Goal: Task Accomplishment & Management: Manage account settings

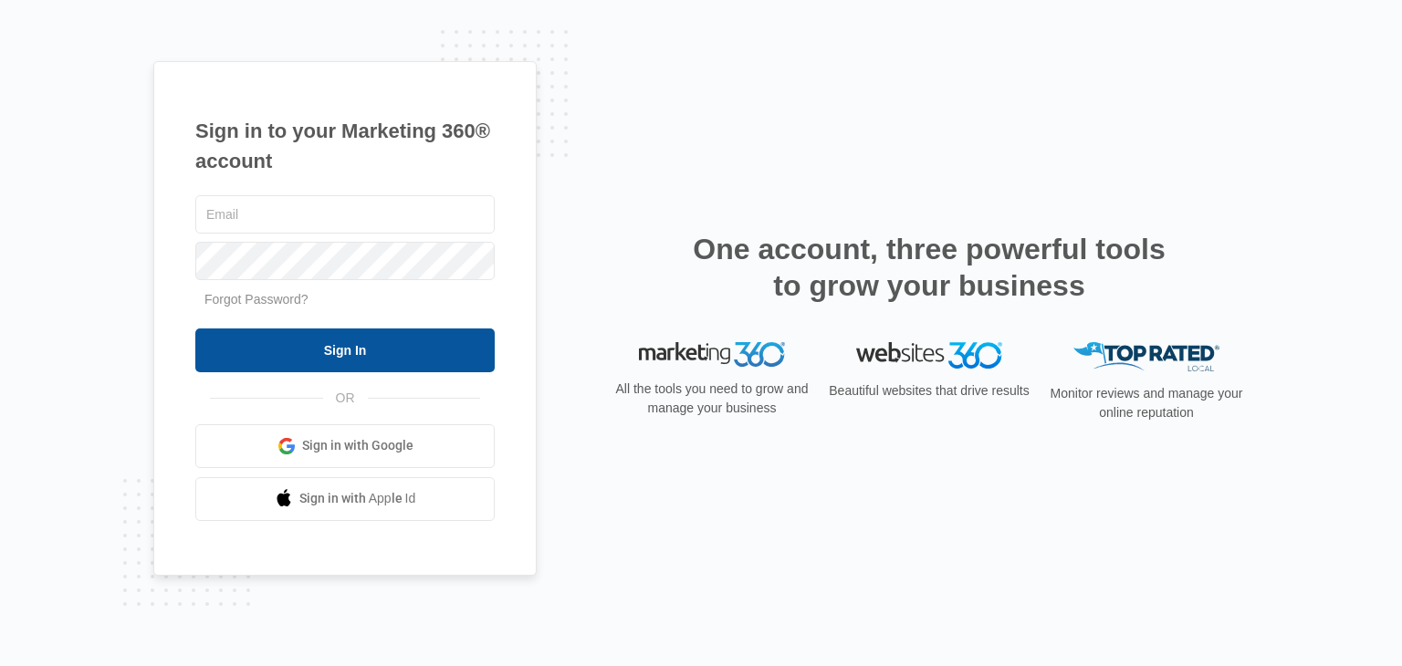
type input "[EMAIL_ADDRESS][DOMAIN_NAME]"
click at [341, 340] on input "Sign In" at bounding box center [344, 351] width 299 height 44
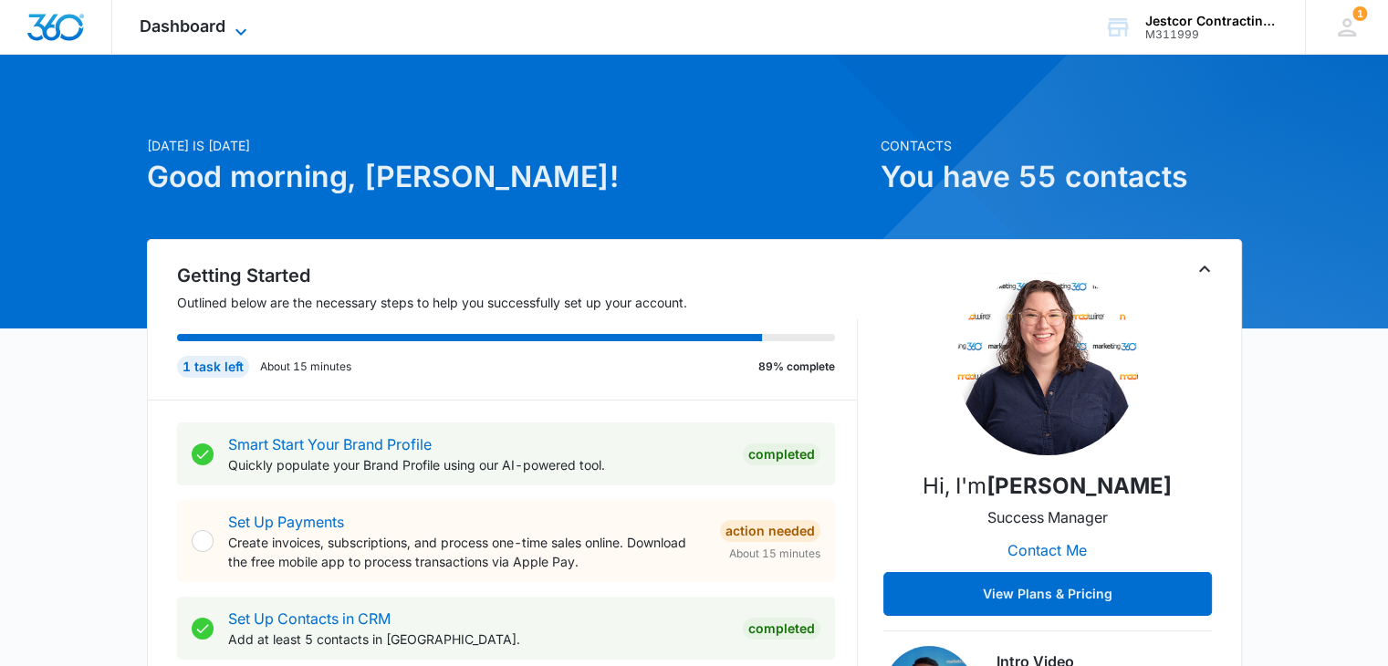
click at [237, 26] on icon at bounding box center [241, 32] width 22 height 22
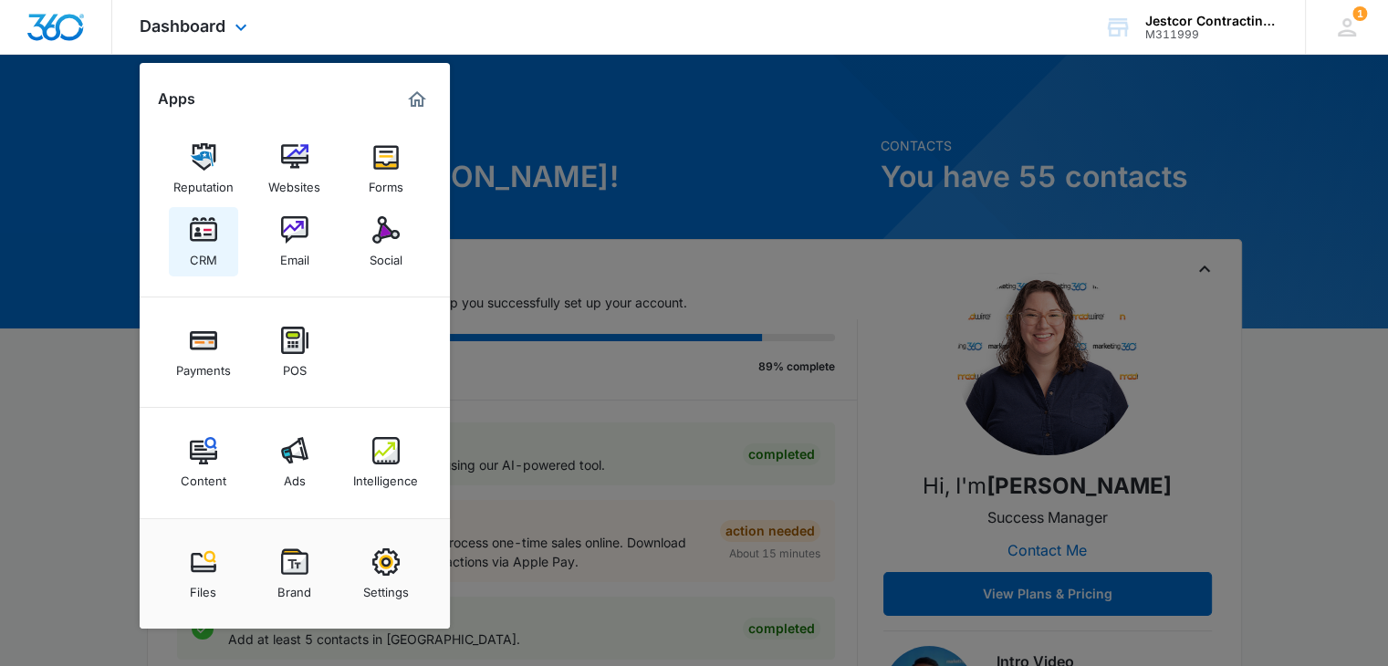
click at [194, 244] on div "CRM" at bounding box center [203, 256] width 27 height 24
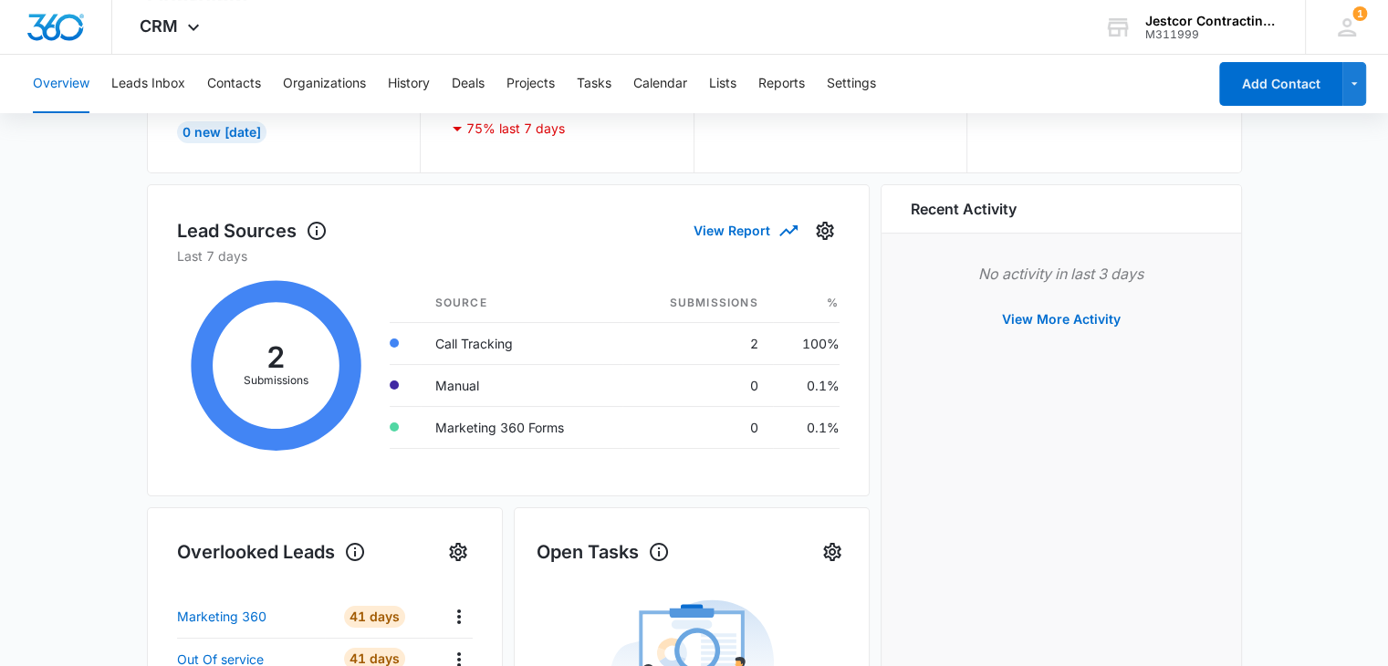
scroll to position [183, 0]
click at [270, 375] on icon at bounding box center [276, 366] width 199 height 201
click at [464, 344] on td "Call Tracking" at bounding box center [522, 343] width 202 height 42
click at [730, 234] on button "View Report" at bounding box center [745, 231] width 102 height 32
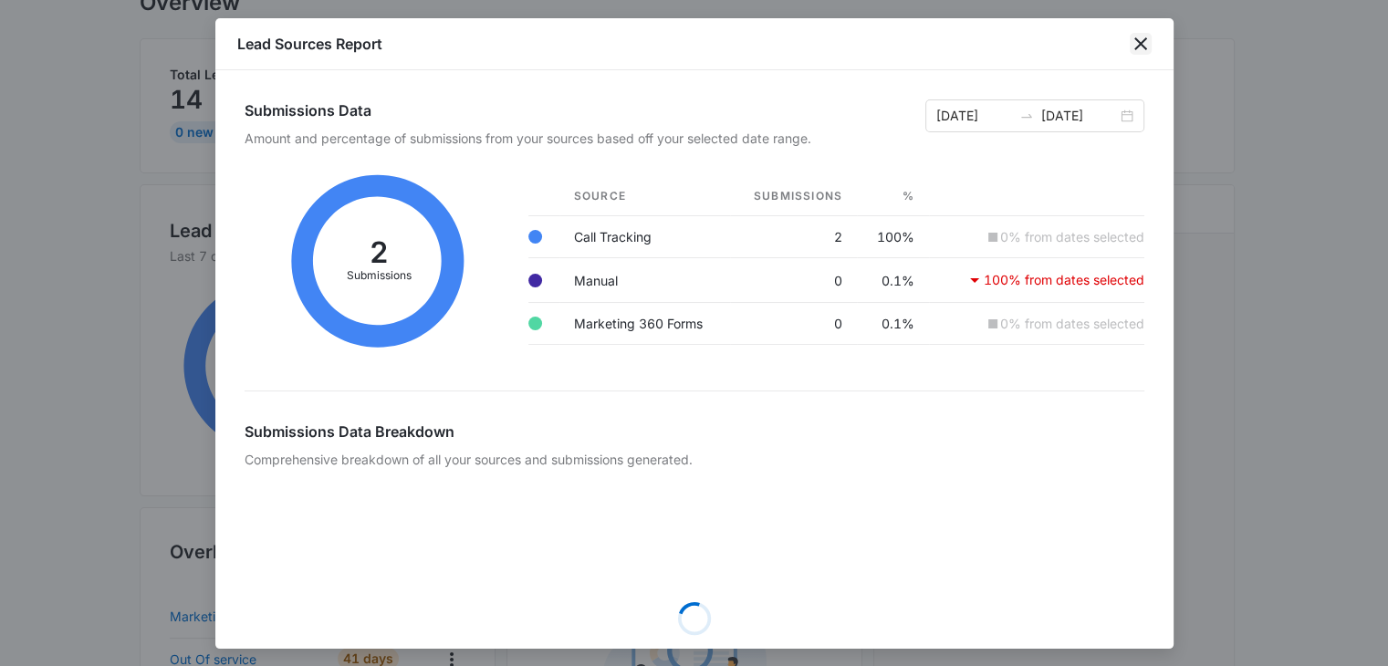
click at [1143, 38] on icon "close" at bounding box center [1141, 44] width 22 height 22
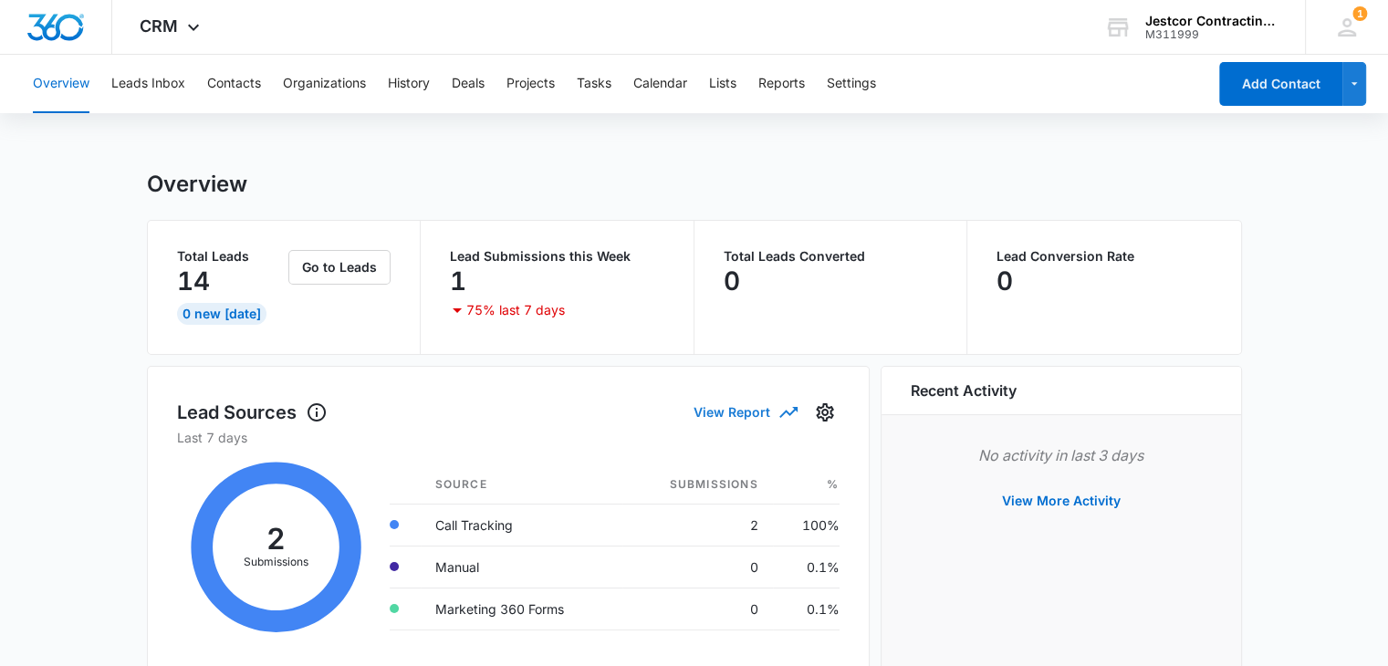
scroll to position [0, 0]
click at [465, 267] on p "1" at bounding box center [458, 281] width 16 height 29
click at [230, 440] on p "Last 7 days" at bounding box center [508, 438] width 663 height 19
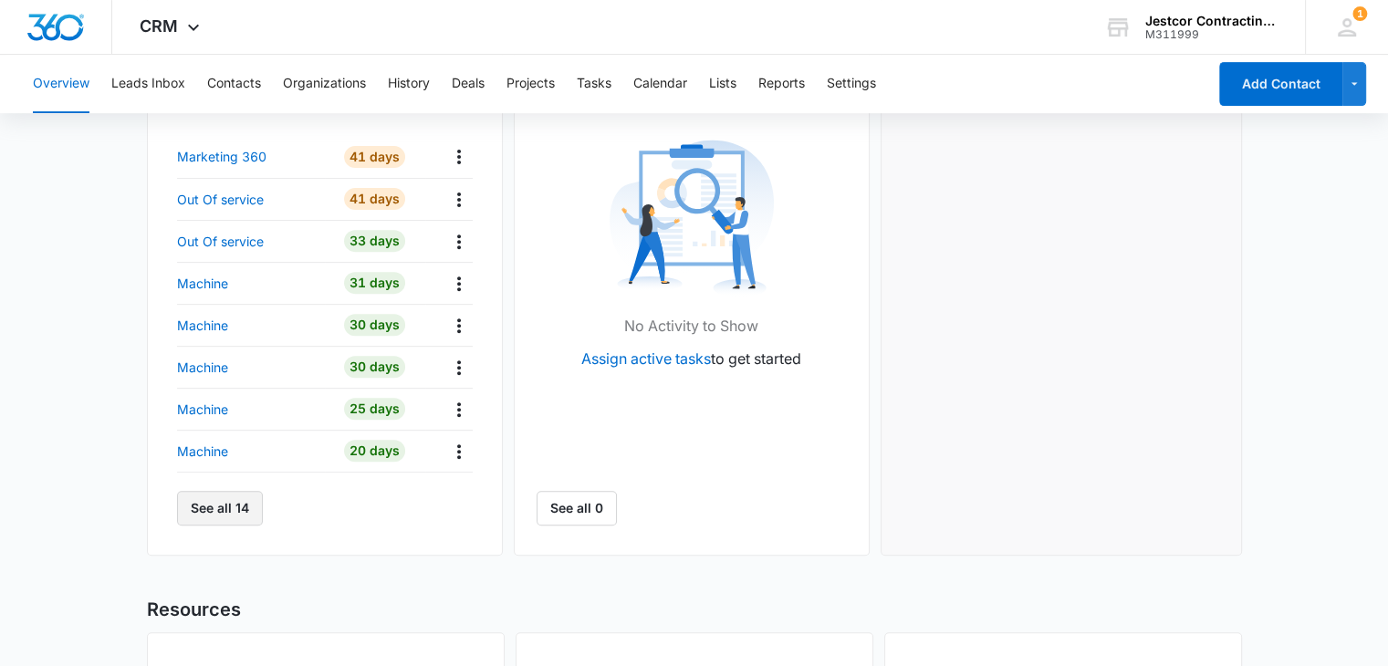
click at [219, 505] on button "See all 14" at bounding box center [220, 508] width 86 height 35
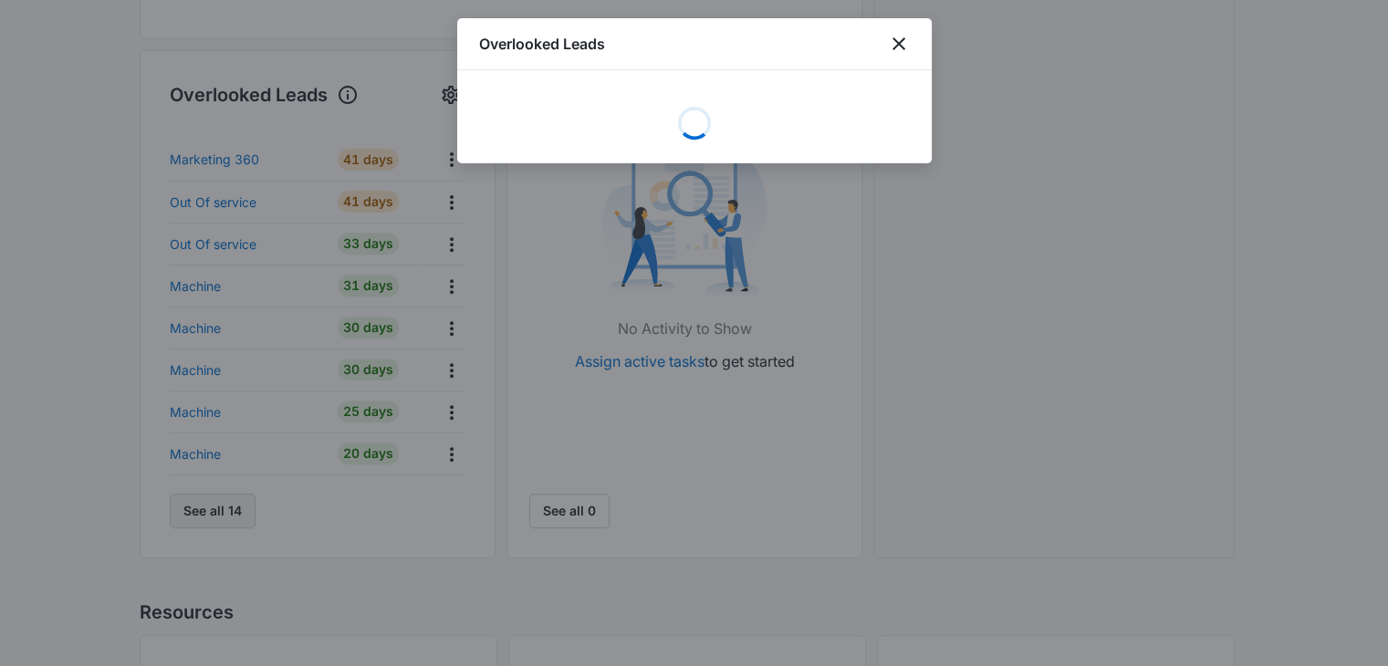
scroll to position [639, 0]
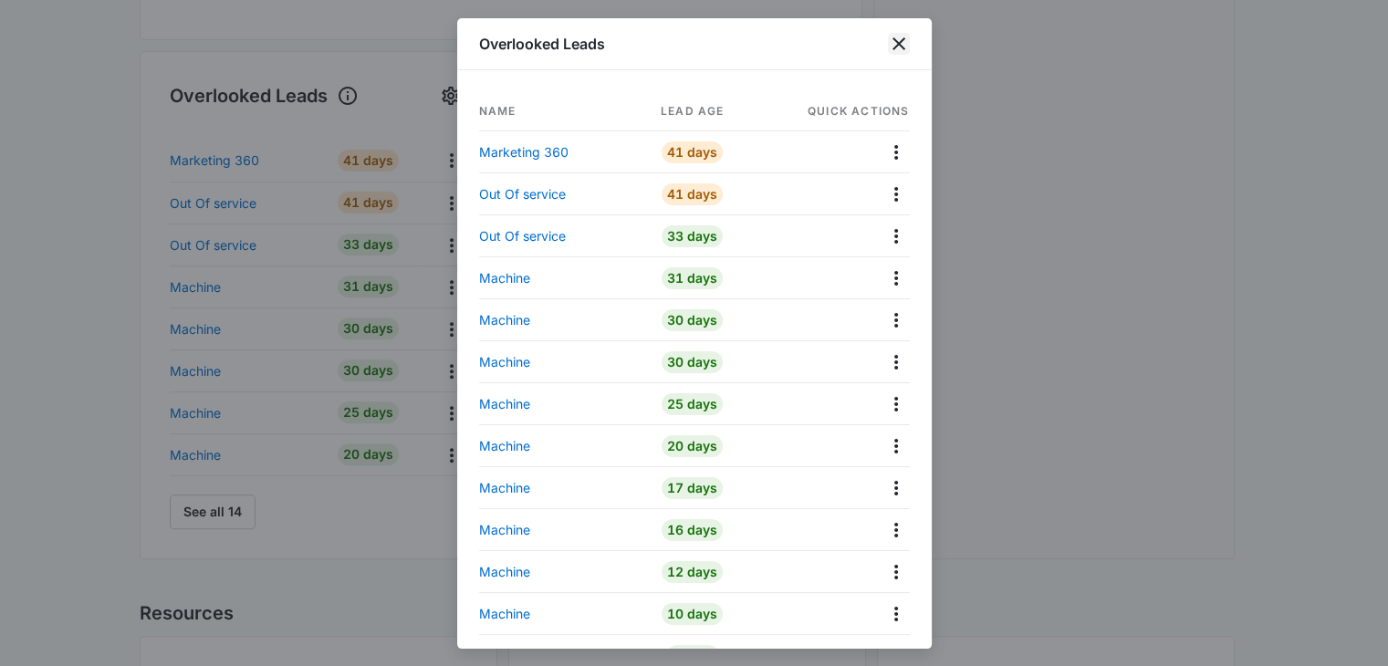
click at [893, 35] on icon "close" at bounding box center [899, 44] width 22 height 22
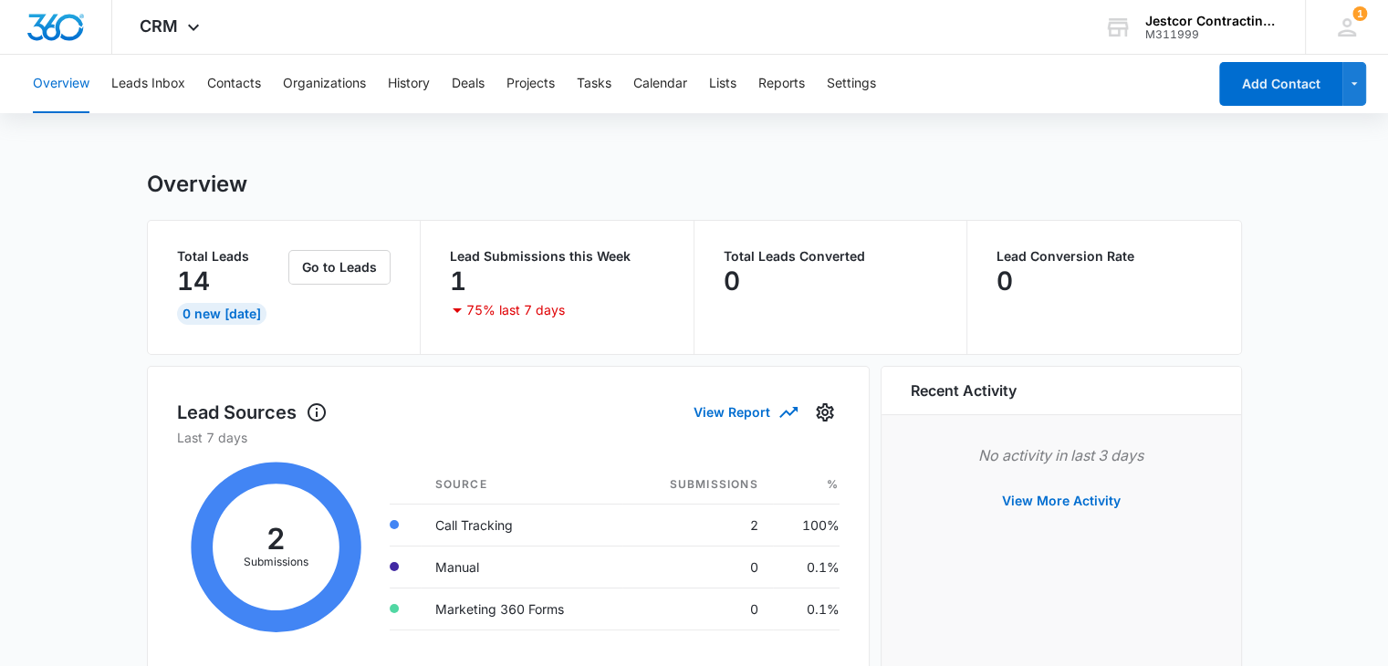
scroll to position [0, 0]
click at [124, 89] on button "Leads Inbox" at bounding box center [148, 84] width 74 height 58
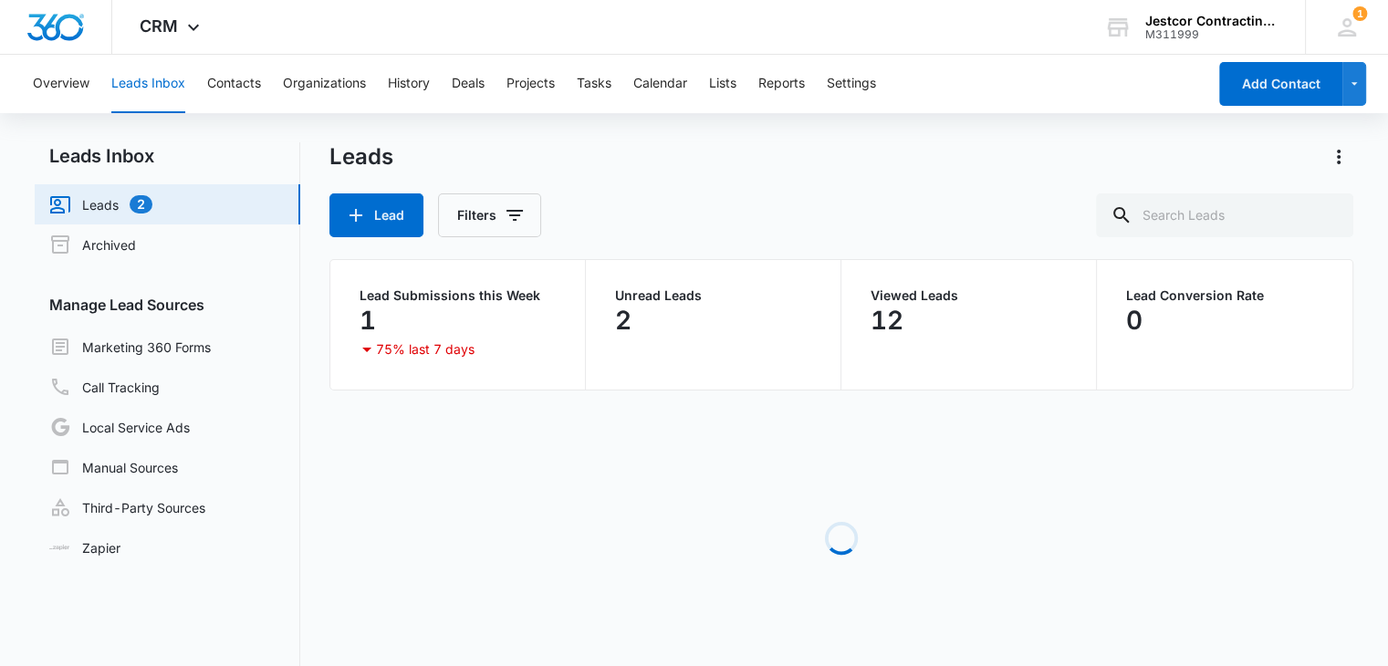
click at [106, 208] on link "Leads 2" at bounding box center [100, 205] width 103 height 22
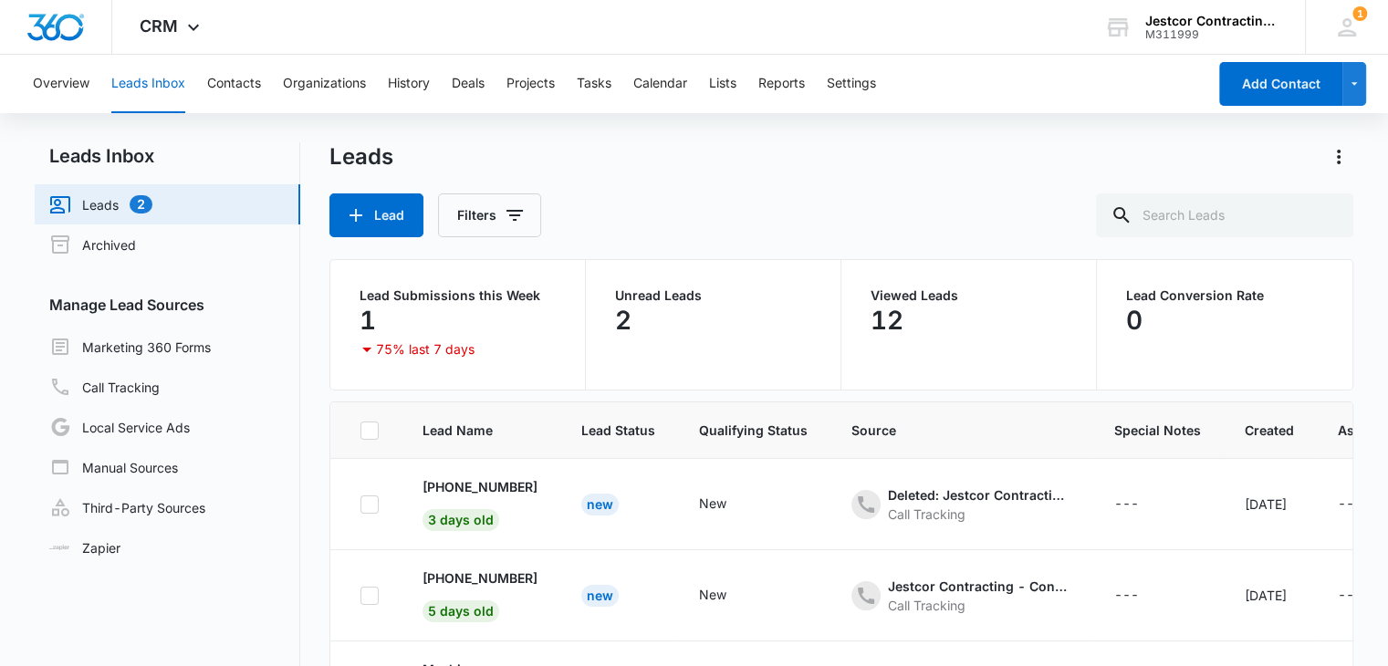
click at [644, 289] on p "Unread Leads" at bounding box center [713, 295] width 196 height 13
click at [409, 315] on div "1" at bounding box center [458, 320] width 196 height 37
click at [467, 487] on p "[PHONE_NUMBER]" at bounding box center [480, 486] width 115 height 19
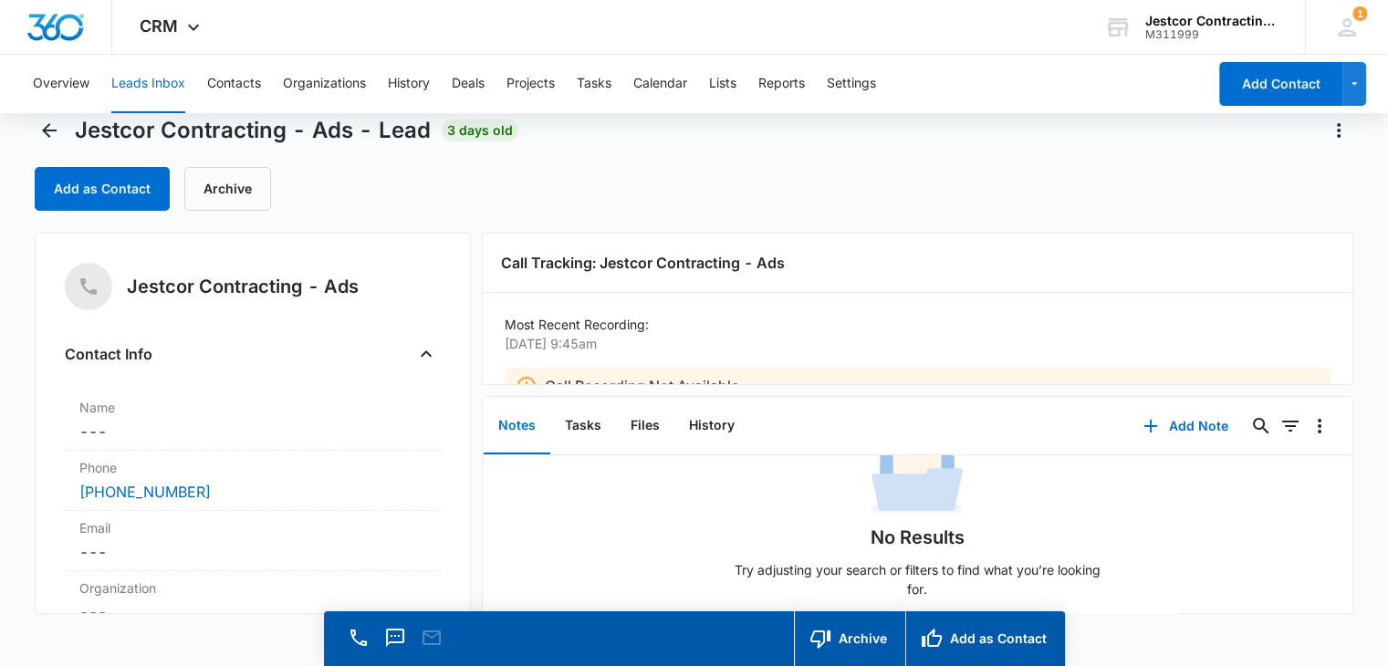
scroll to position [51, 0]
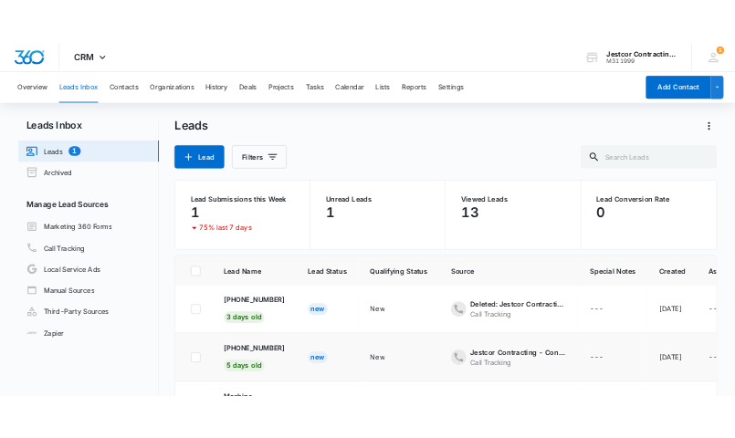
scroll to position [1, 0]
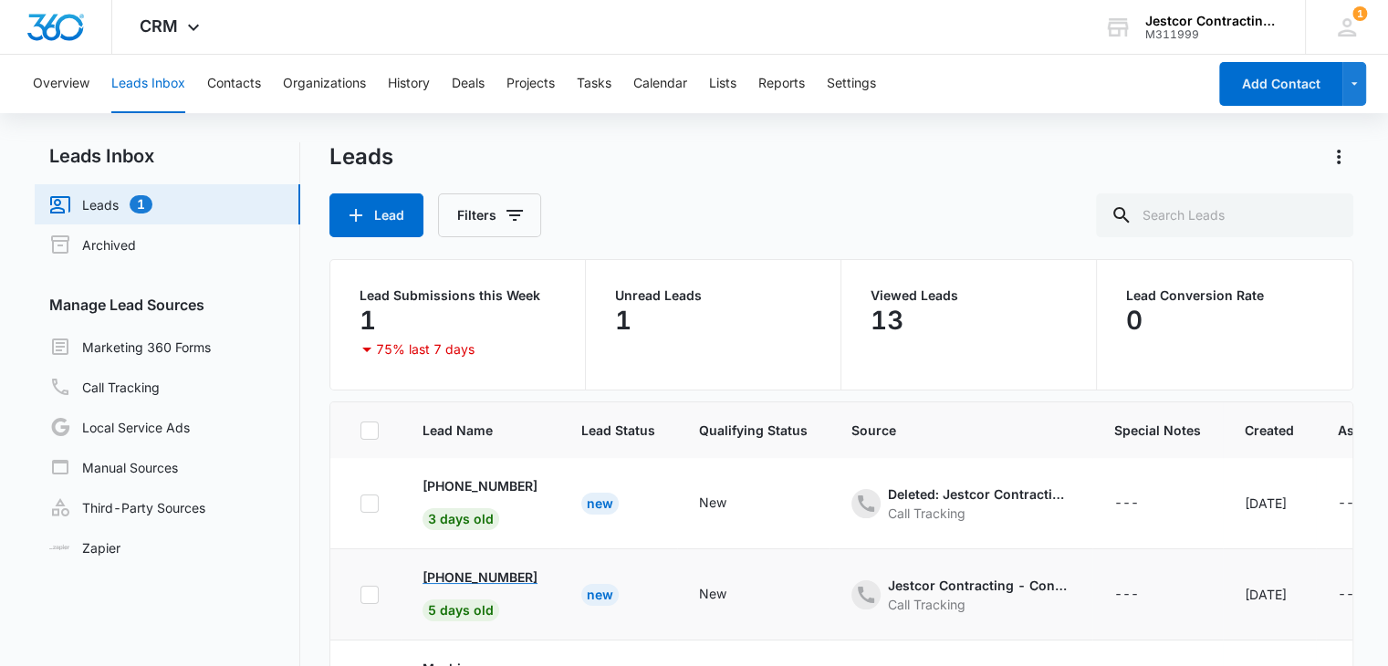
click at [459, 577] on p "[PHONE_NUMBER]" at bounding box center [480, 577] width 115 height 19
